Goal: Entertainment & Leisure: Browse casually

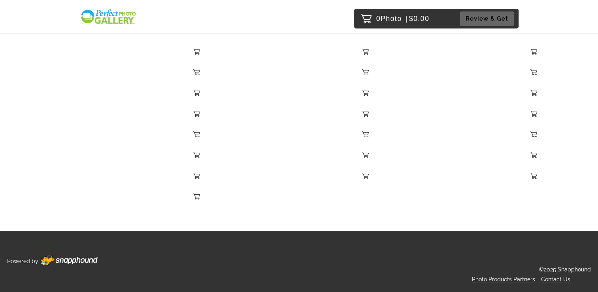
scroll to position [14173, 0]
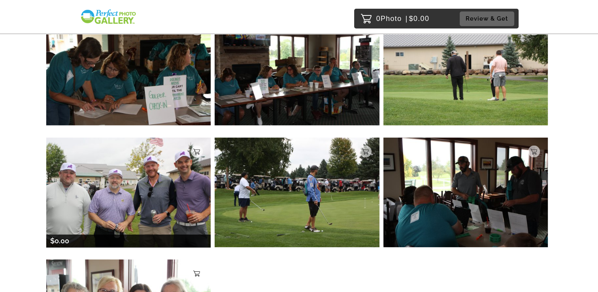
click at [128, 151] on img at bounding box center [128, 192] width 165 height 109
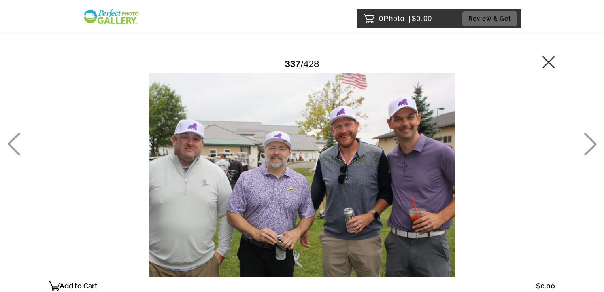
click at [545, 62] on icon at bounding box center [548, 62] width 13 height 13
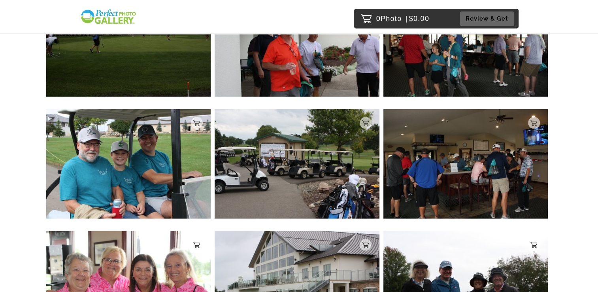
scroll to position [16315, 0]
